Goal: Transaction & Acquisition: Purchase product/service

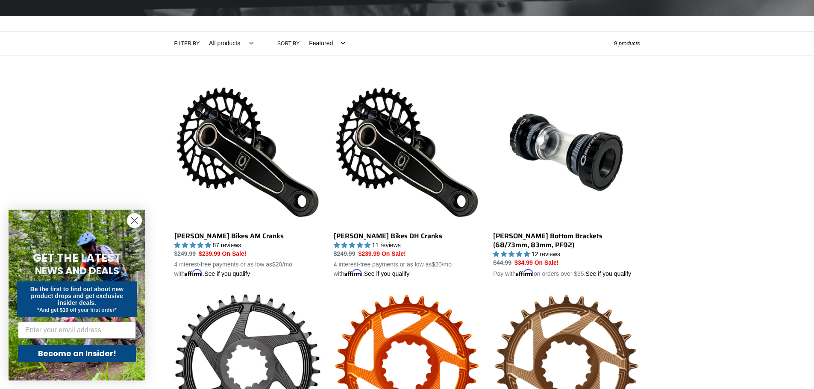
click at [140, 219] on circle "Close dialog" at bounding box center [134, 221] width 14 height 14
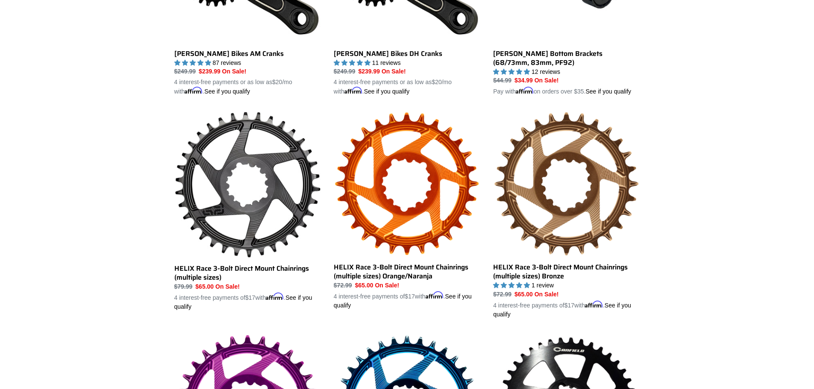
scroll to position [256, 0]
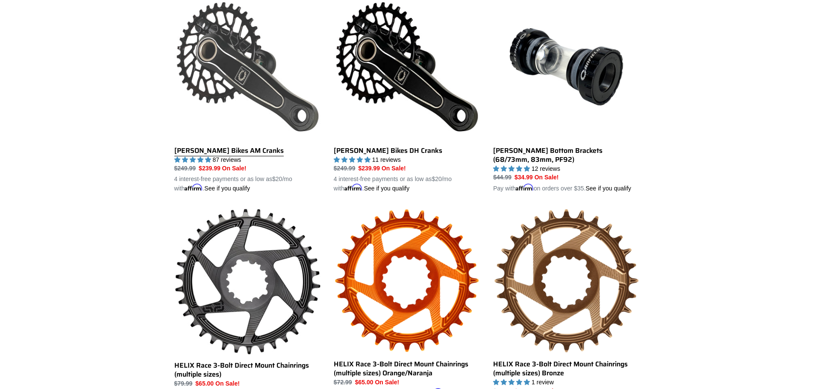
click at [278, 78] on link "[PERSON_NAME] Bikes AM Cranks" at bounding box center [247, 94] width 146 height 200
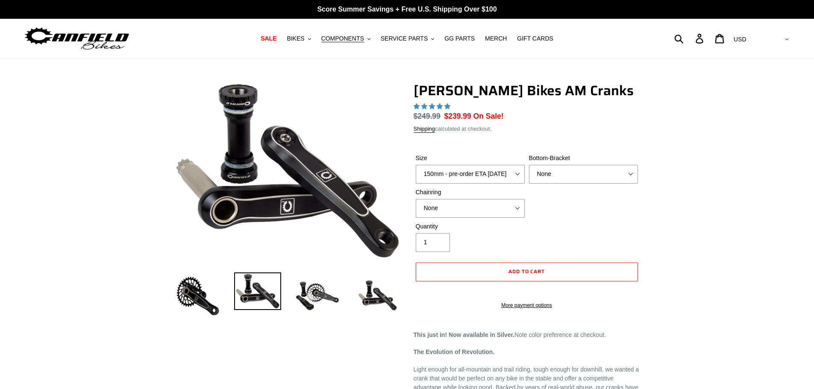
select select "highest-rating"
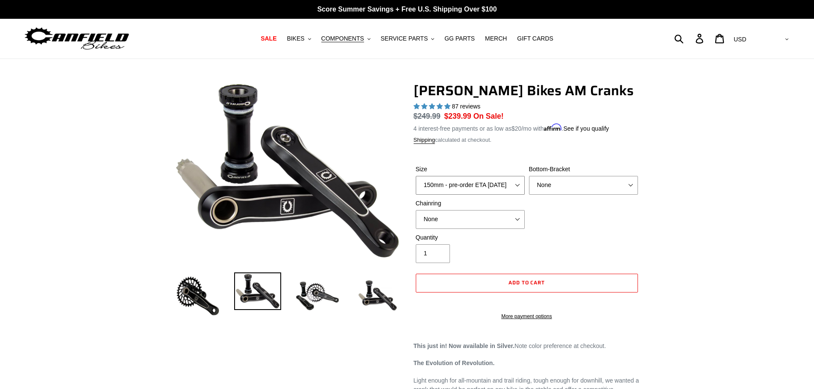
click at [434, 186] on select "150mm - pre-order ETA [DATE] 155mm - pre-order ETA [DATE] 160mm - pre-order ETA…" at bounding box center [470, 185] width 109 height 19
select select "165mm - pre-order ETA [DATE]"
click at [416, 176] on select "150mm - pre-order ETA [DATE] 155mm - pre-order ETA [DATE] 160mm - pre-order ETA…" at bounding box center [470, 185] width 109 height 19
click at [536, 180] on select "None BSA Threaded 68/73mm Press Fit PF92" at bounding box center [583, 185] width 109 height 19
click at [529, 176] on select "None BSA Threaded 68/73mm Press Fit PF92" at bounding box center [583, 185] width 109 height 19
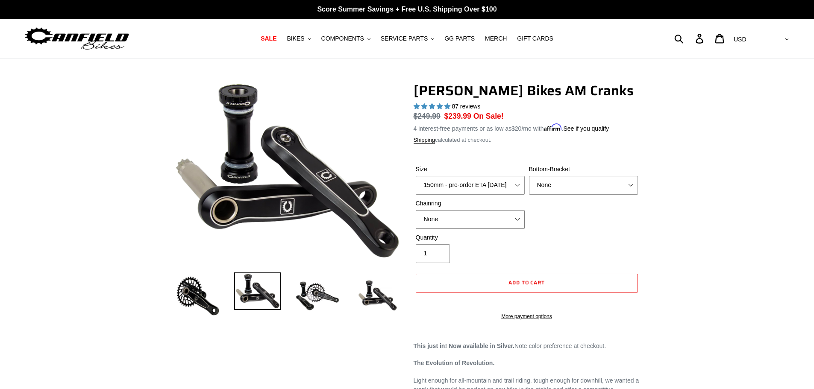
click at [480, 225] on select "None 30t Round (Boost 148) 30t Oval (Boost 148) 32t Round (Boost 148) 32t Oval …" at bounding box center [470, 219] width 109 height 19
select select "30t Round (Boost 148)"
click at [416, 210] on select "None 30t Round (Boost 148) 30t Oval (Boost 148) 32t Round (Boost 148) 32t Oval …" at bounding box center [470, 219] width 109 height 19
click at [313, 292] on img at bounding box center [317, 295] width 47 height 47
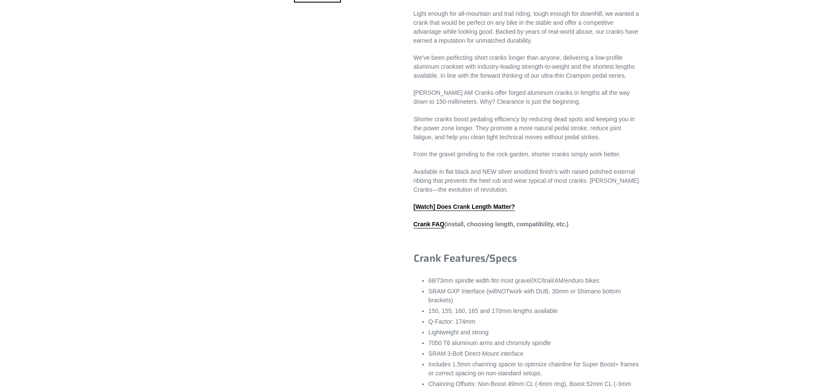
scroll to position [427, 0]
